Goal: Entertainment & Leisure: Consume media (video, audio)

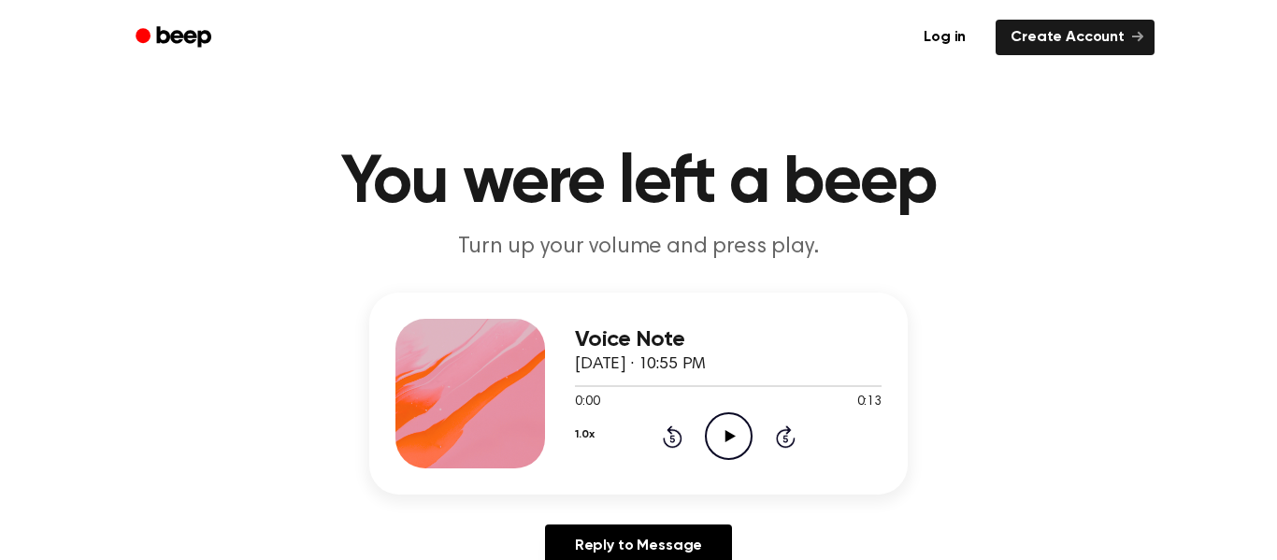
click at [735, 440] on icon "Play Audio" at bounding box center [729, 436] width 48 height 48
click at [735, 426] on icon "Play Audio" at bounding box center [729, 436] width 48 height 48
click at [738, 437] on icon "Play Audio" at bounding box center [729, 436] width 48 height 48
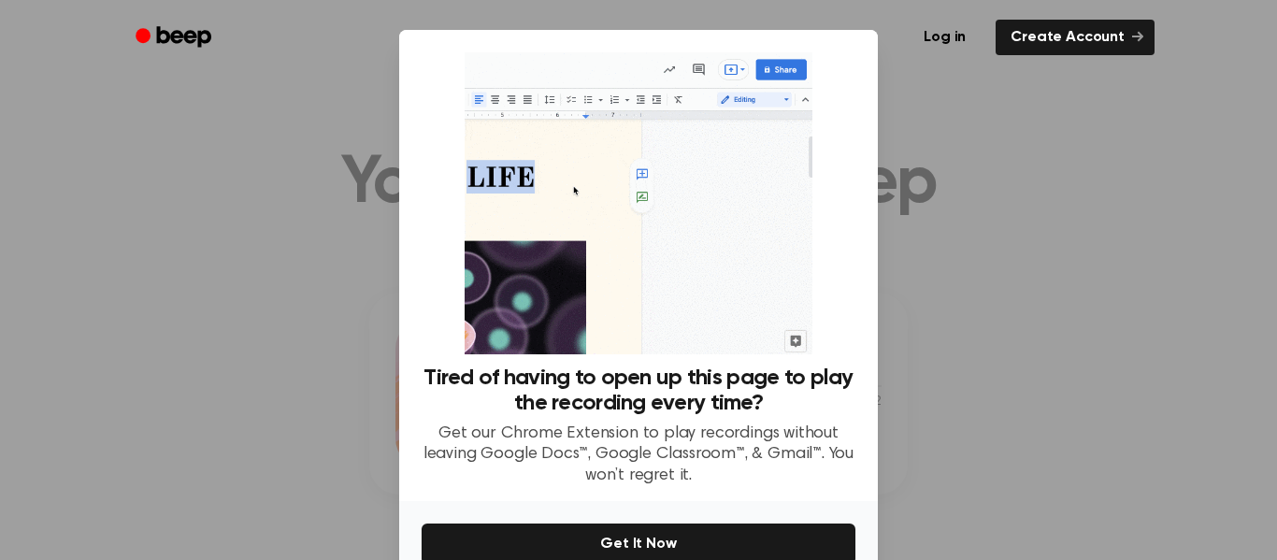
click at [959, 228] on div at bounding box center [638, 280] width 1277 height 560
click at [984, 244] on div at bounding box center [638, 280] width 1277 height 560
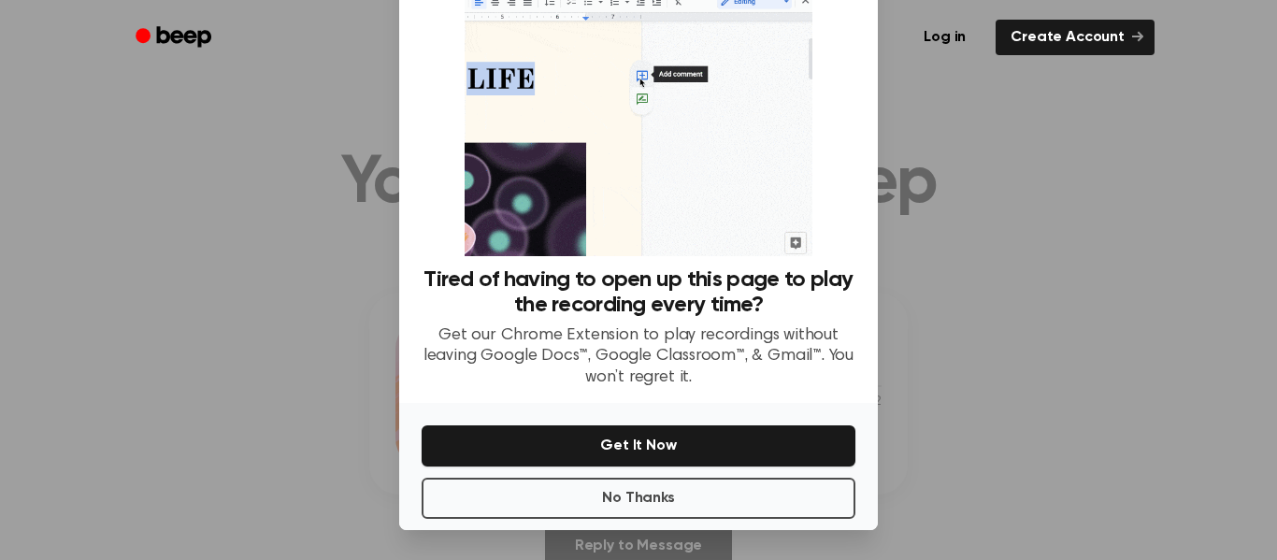
scroll to position [97, 0]
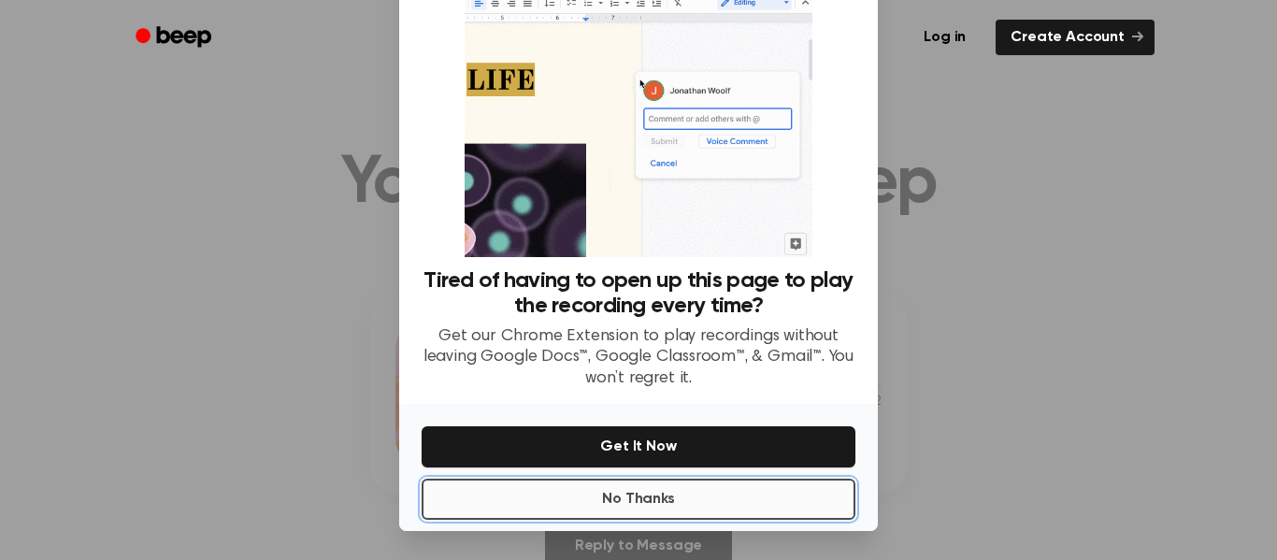
click at [646, 513] on button "No Thanks" at bounding box center [639, 499] width 434 height 41
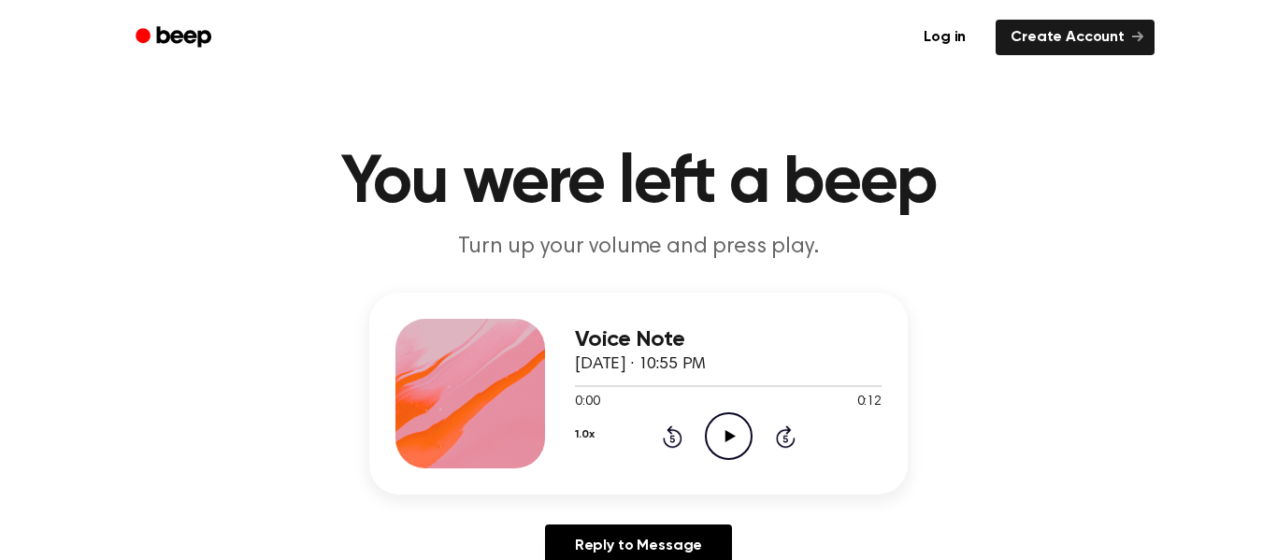
click at [655, 502] on div "Voice Note October 13, 2025 · 10:55 PM 0:00 0:12 Your browser does not support …" at bounding box center [638, 438] width 1232 height 290
click at [737, 433] on icon "Play Audio" at bounding box center [729, 436] width 48 height 48
click at [729, 424] on icon "Play Audio" at bounding box center [729, 436] width 48 height 48
click at [738, 415] on circle at bounding box center [729, 436] width 46 height 46
